Goal: Task Accomplishment & Management: Use online tool/utility

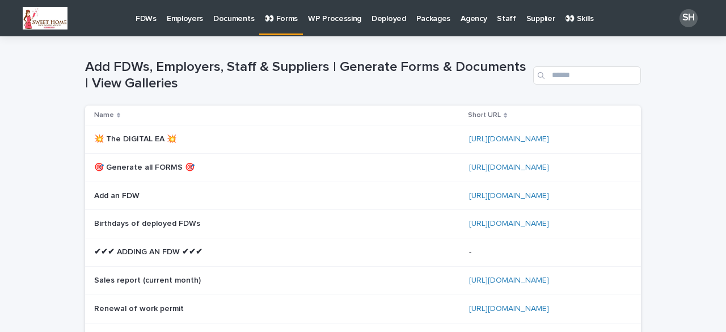
click at [149, 19] on p "FDWs" at bounding box center [146, 12] width 21 height 24
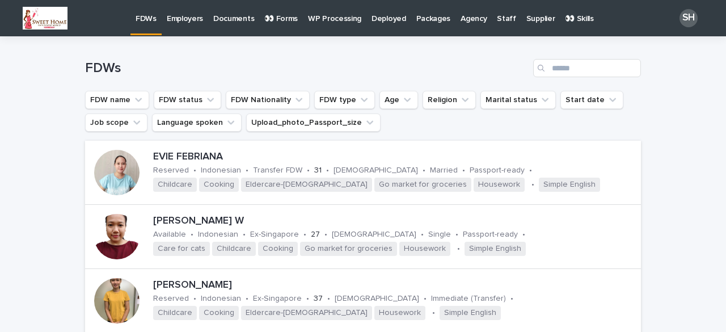
click at [283, 14] on p "👀 Forms" at bounding box center [280, 12] width 33 height 24
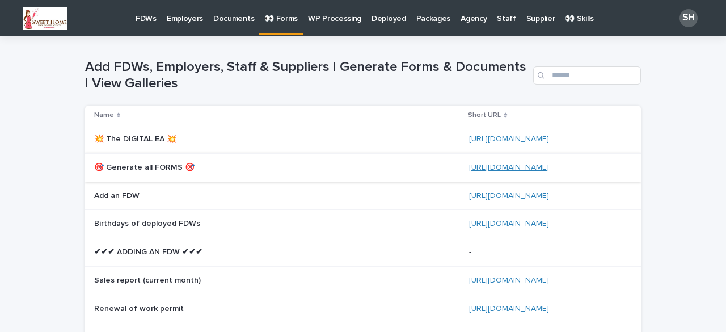
click at [503, 168] on link "[URL][DOMAIN_NAME]" at bounding box center [509, 167] width 80 height 8
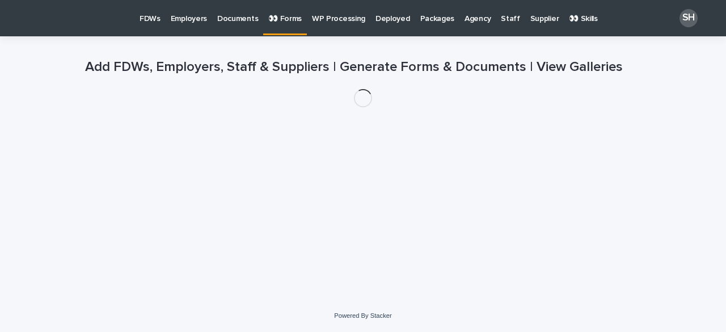
click at [150, 19] on p "FDWs" at bounding box center [150, 12] width 21 height 24
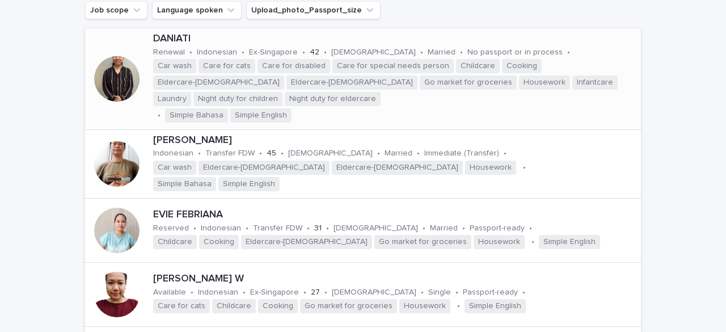
scroll to position [113, 0]
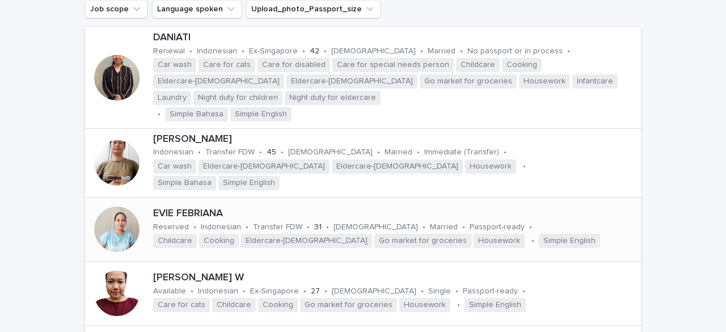
click at [122, 206] on div at bounding box center [116, 228] width 45 height 45
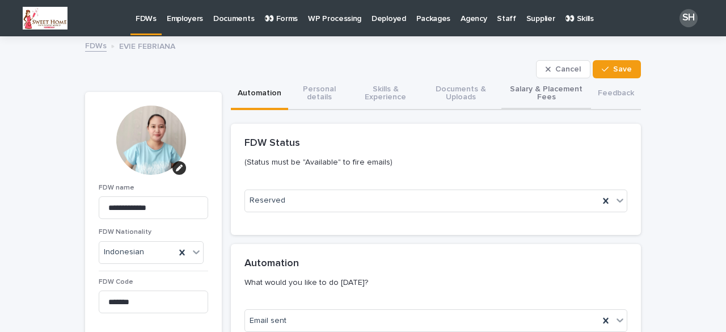
click at [522, 86] on button "Salary & Placement Fees" at bounding box center [546, 94] width 90 height 32
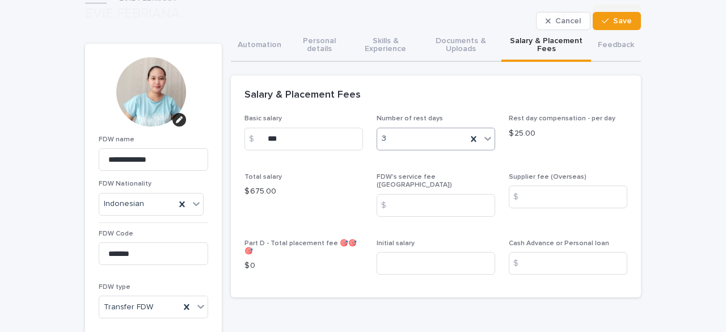
scroll to position [113, 0]
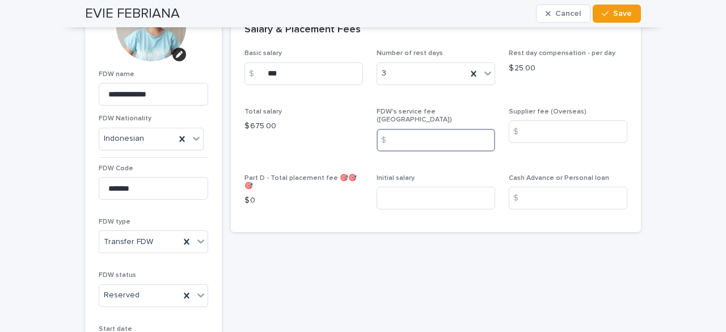
click at [412, 134] on input at bounding box center [436, 140] width 119 height 23
type input "****"
click at [545, 130] on input at bounding box center [568, 131] width 119 height 23
type input "***"
click at [602, 10] on icon "button" at bounding box center [605, 14] width 7 height 8
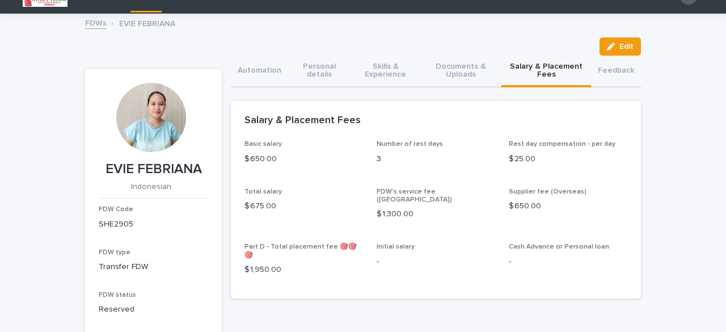
scroll to position [0, 0]
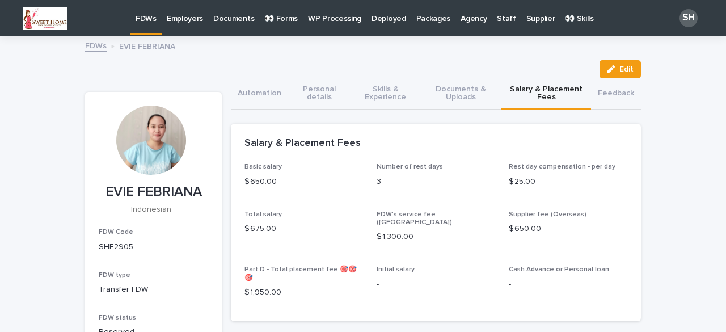
click at [282, 21] on p "👀 Forms" at bounding box center [280, 12] width 33 height 24
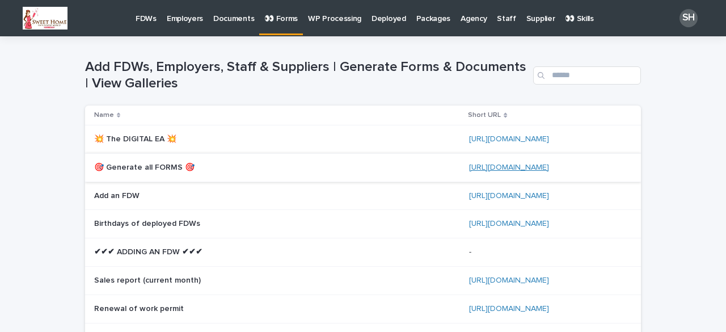
click at [514, 167] on link "[URL][DOMAIN_NAME]" at bounding box center [509, 167] width 80 height 8
click at [499, 164] on link "[URL][DOMAIN_NAME]" at bounding box center [509, 167] width 80 height 8
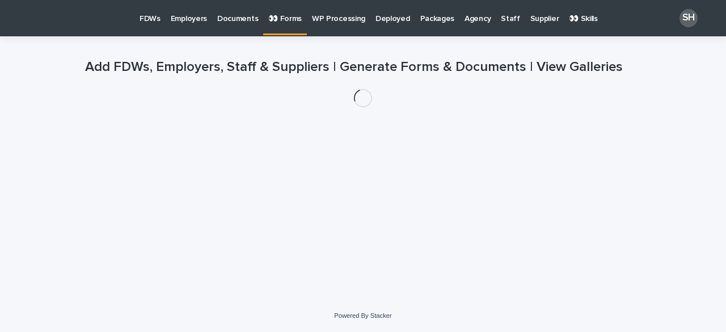
click at [152, 17] on p "FDWs" at bounding box center [150, 12] width 21 height 24
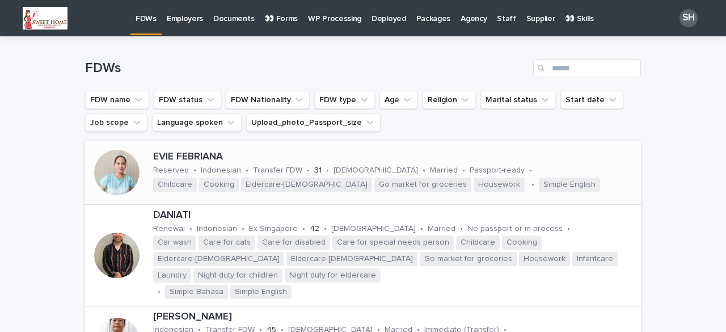
click at [112, 174] on div at bounding box center [116, 172] width 45 height 45
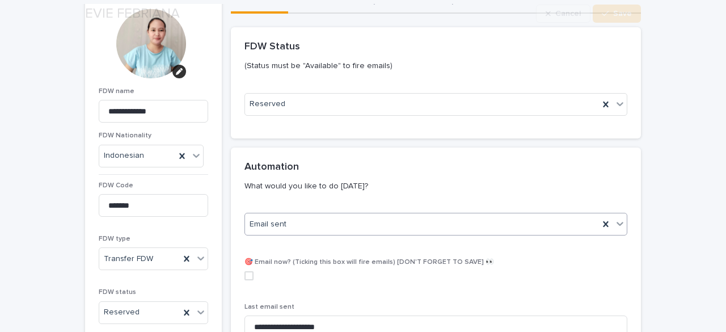
scroll to position [113, 0]
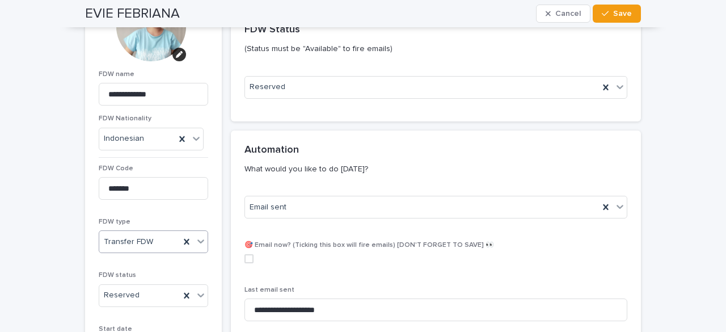
click at [195, 242] on icon at bounding box center [200, 240] width 11 height 11
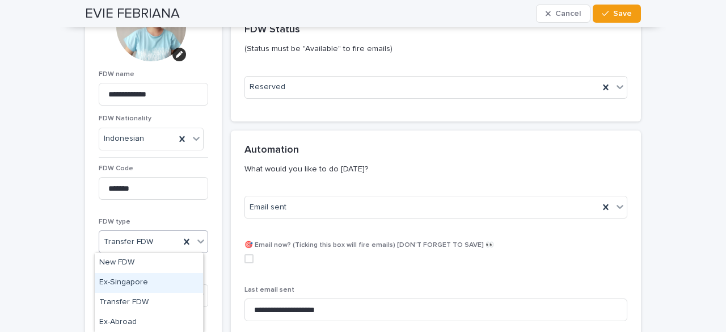
click at [147, 286] on div "Ex-Singapore" at bounding box center [149, 283] width 108 height 20
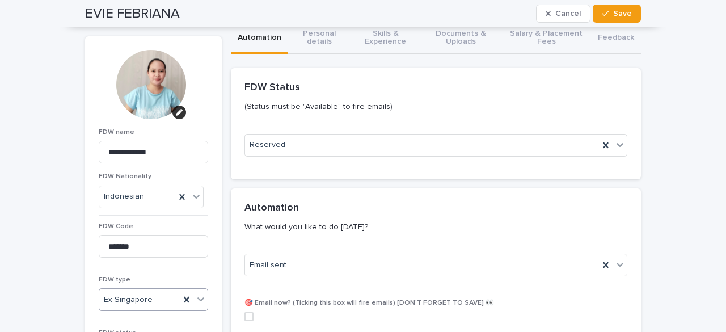
scroll to position [0, 0]
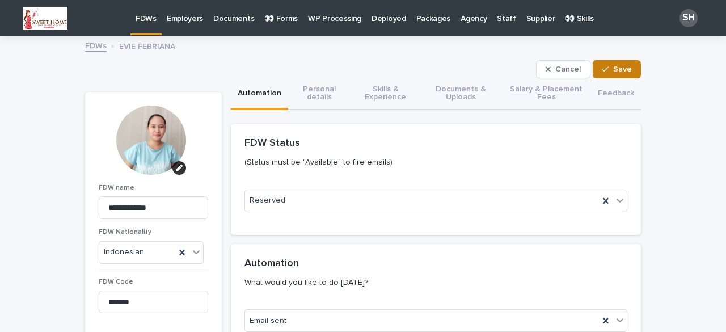
click at [606, 65] on div "button" at bounding box center [607, 69] width 11 height 8
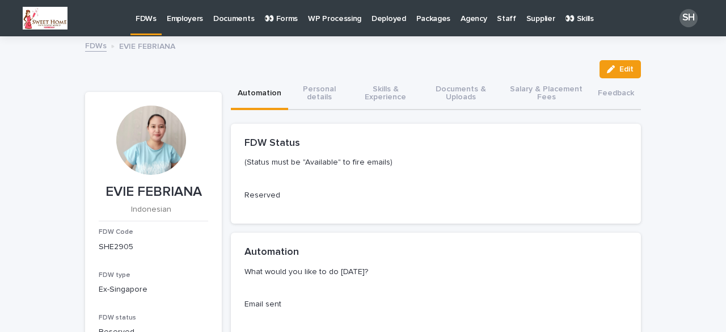
click at [284, 21] on p "👀 Forms" at bounding box center [280, 12] width 33 height 24
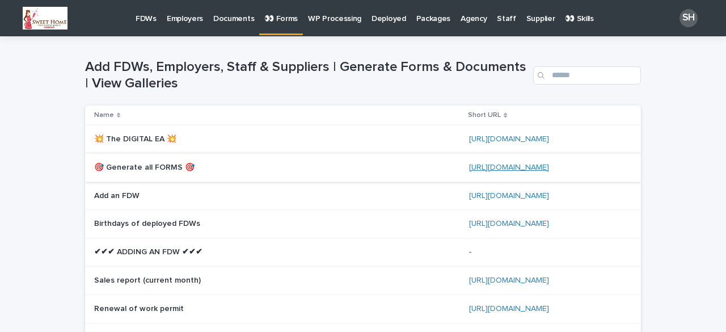
click at [504, 166] on link "[URL][DOMAIN_NAME]" at bounding box center [509, 167] width 80 height 8
